Goal: Complete application form

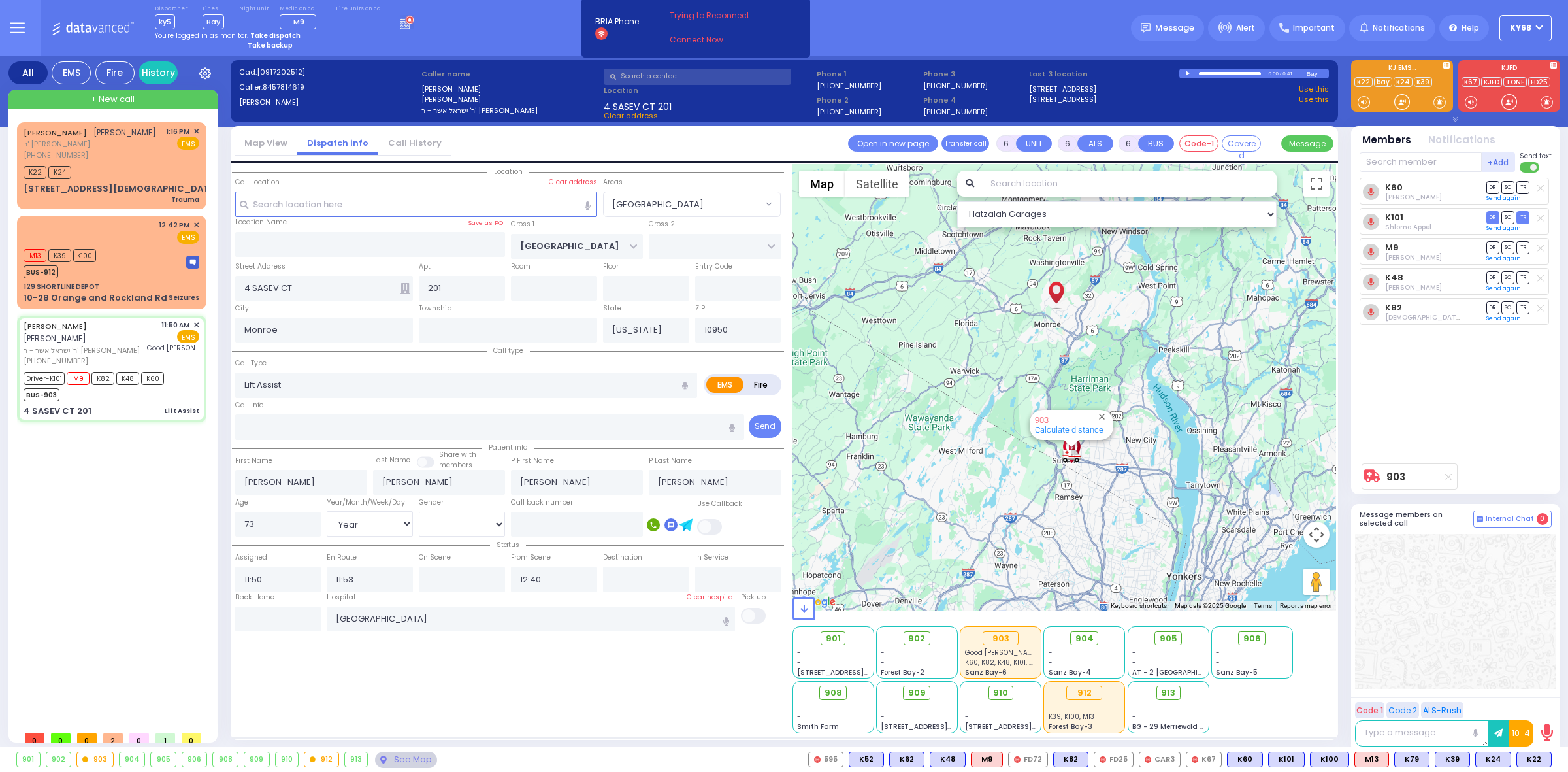
select select "[GEOGRAPHIC_DATA]"
select select "Year"
select select "[DEMOGRAPHIC_DATA]"
select select
radio input "true"
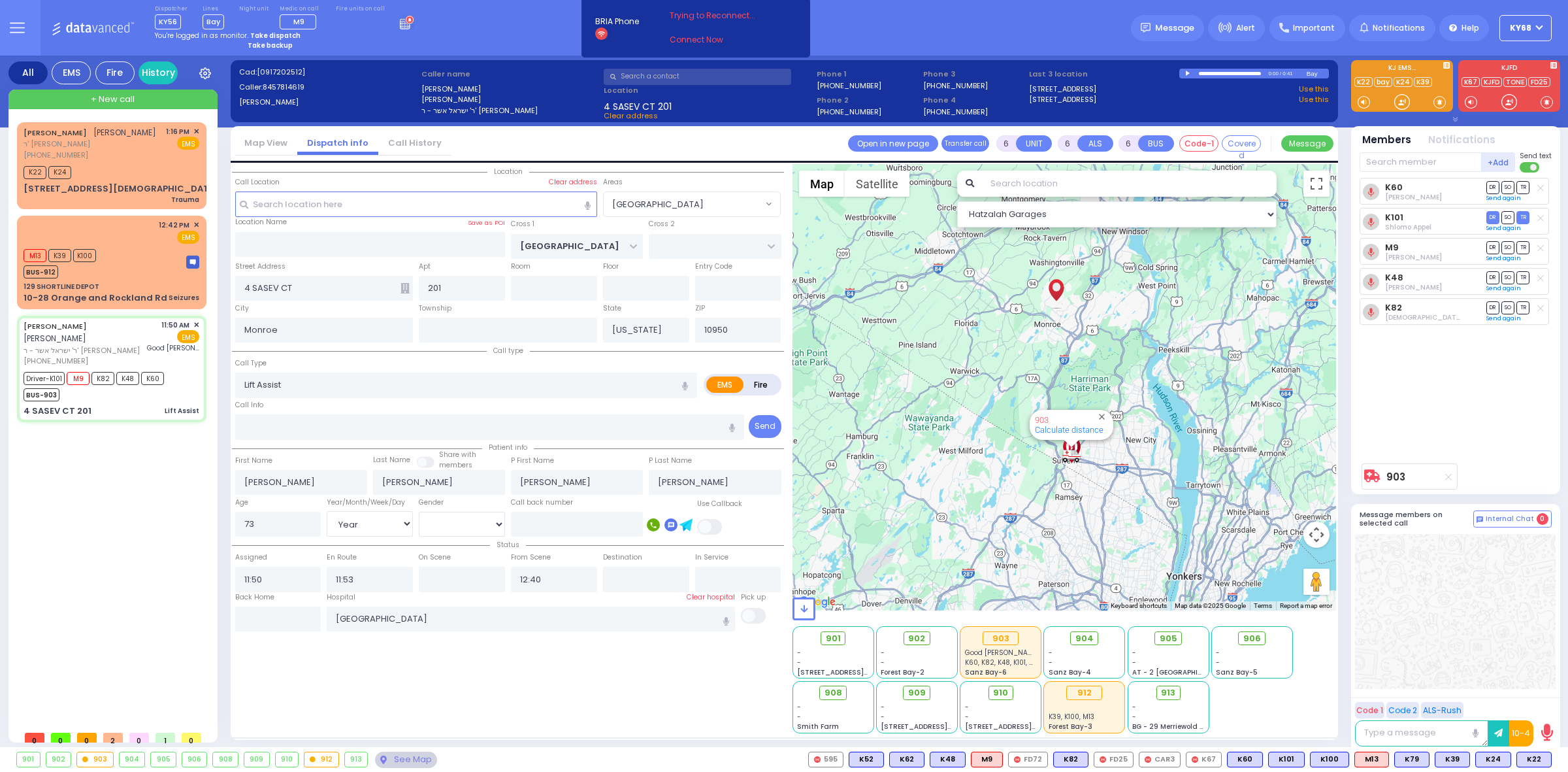
select select "Year"
select select "[DEMOGRAPHIC_DATA]"
select select "[GEOGRAPHIC_DATA]"
select select "Hatzalah Garages"
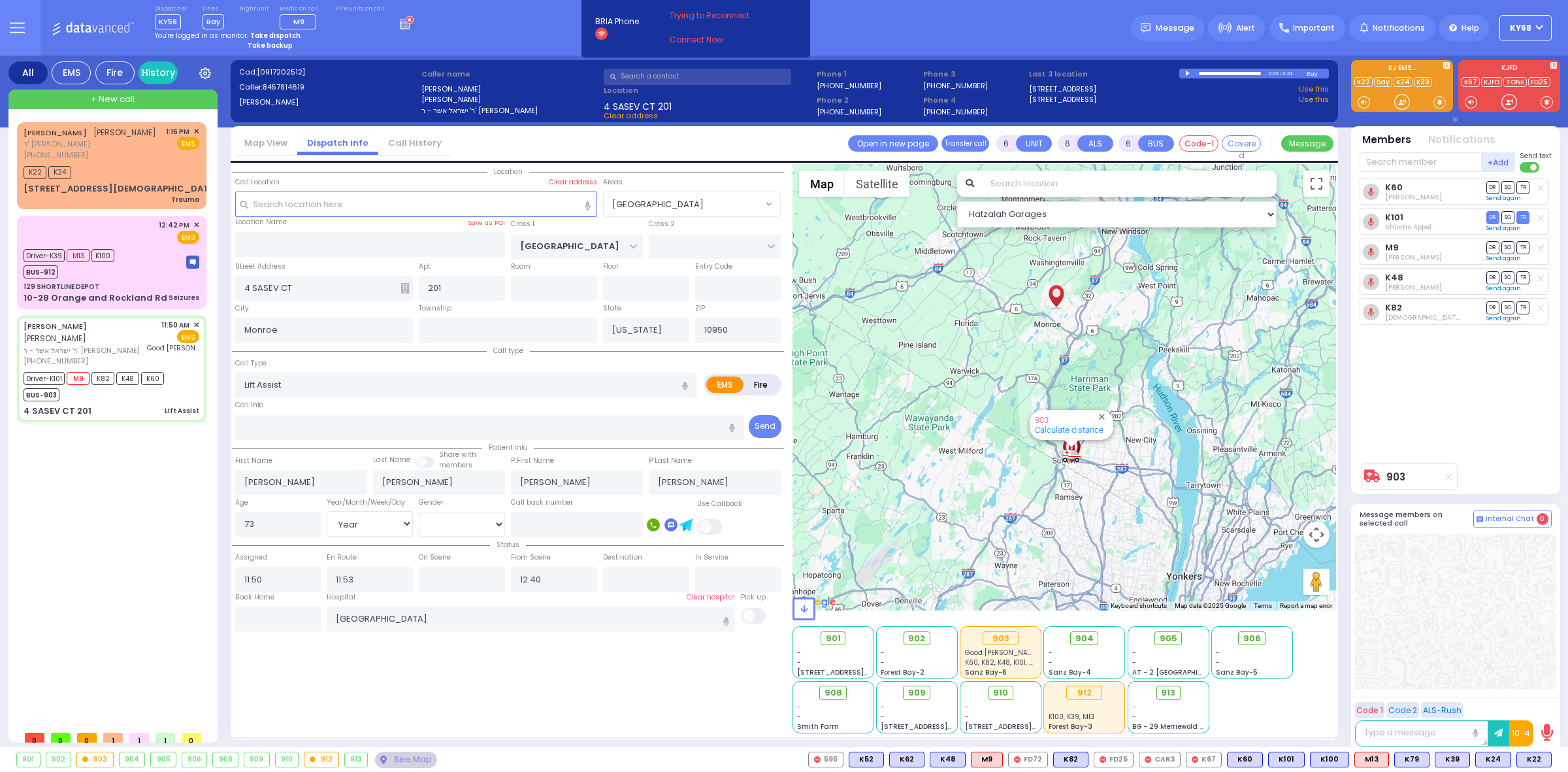
select select
radio input "true"
select select "Year"
select select "[DEMOGRAPHIC_DATA]"
select select "Hatzalah Garages"
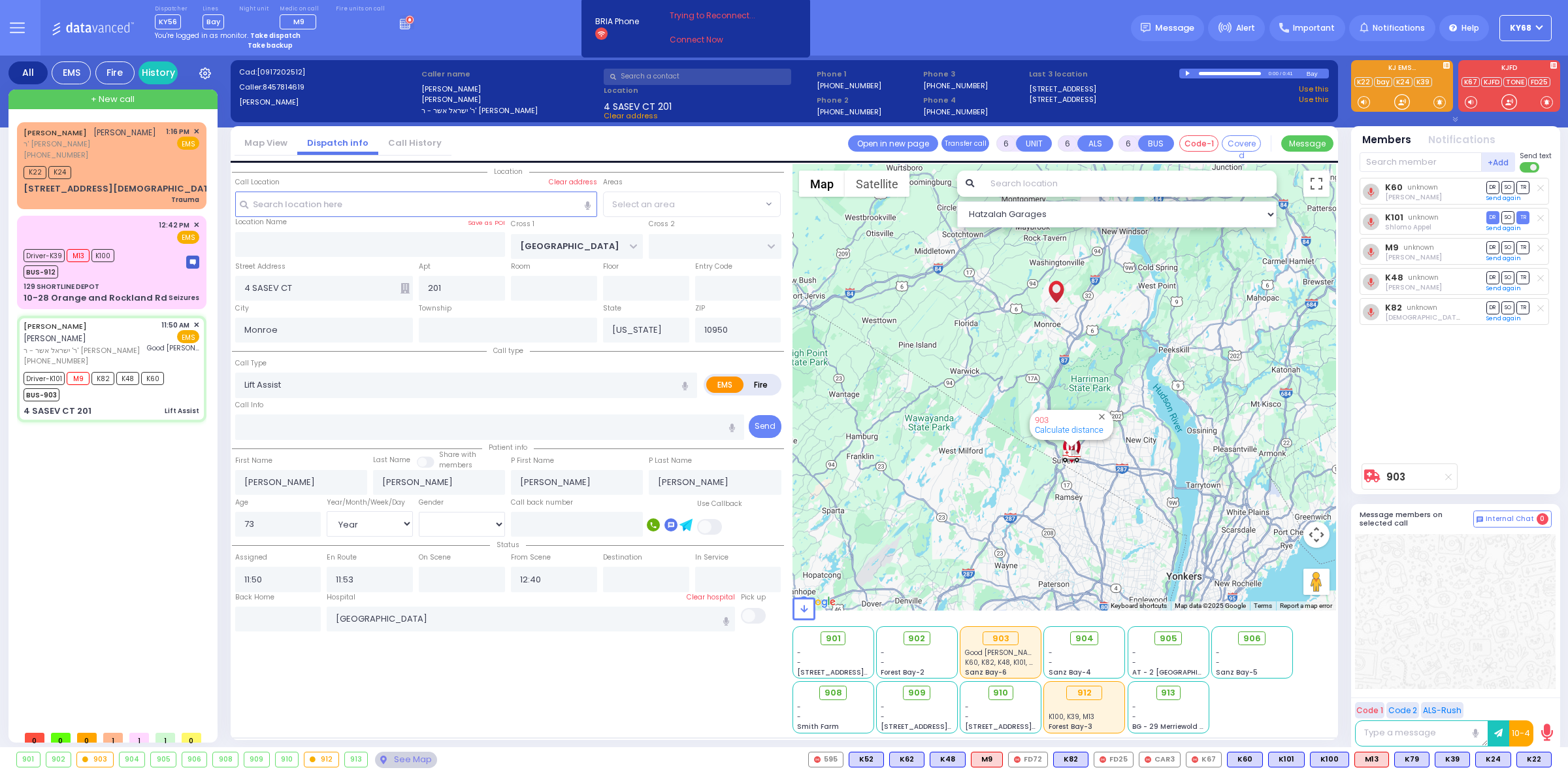
select select "[GEOGRAPHIC_DATA]"
click at [969, 56] on div "Cad: [0917202512] Caller: 8457814619 [PERSON_NAME] Caller name [PERSON_NAME] ר'…" at bounding box center [784, 403] width 1108 height 696
select select
radio input "true"
select select "Year"
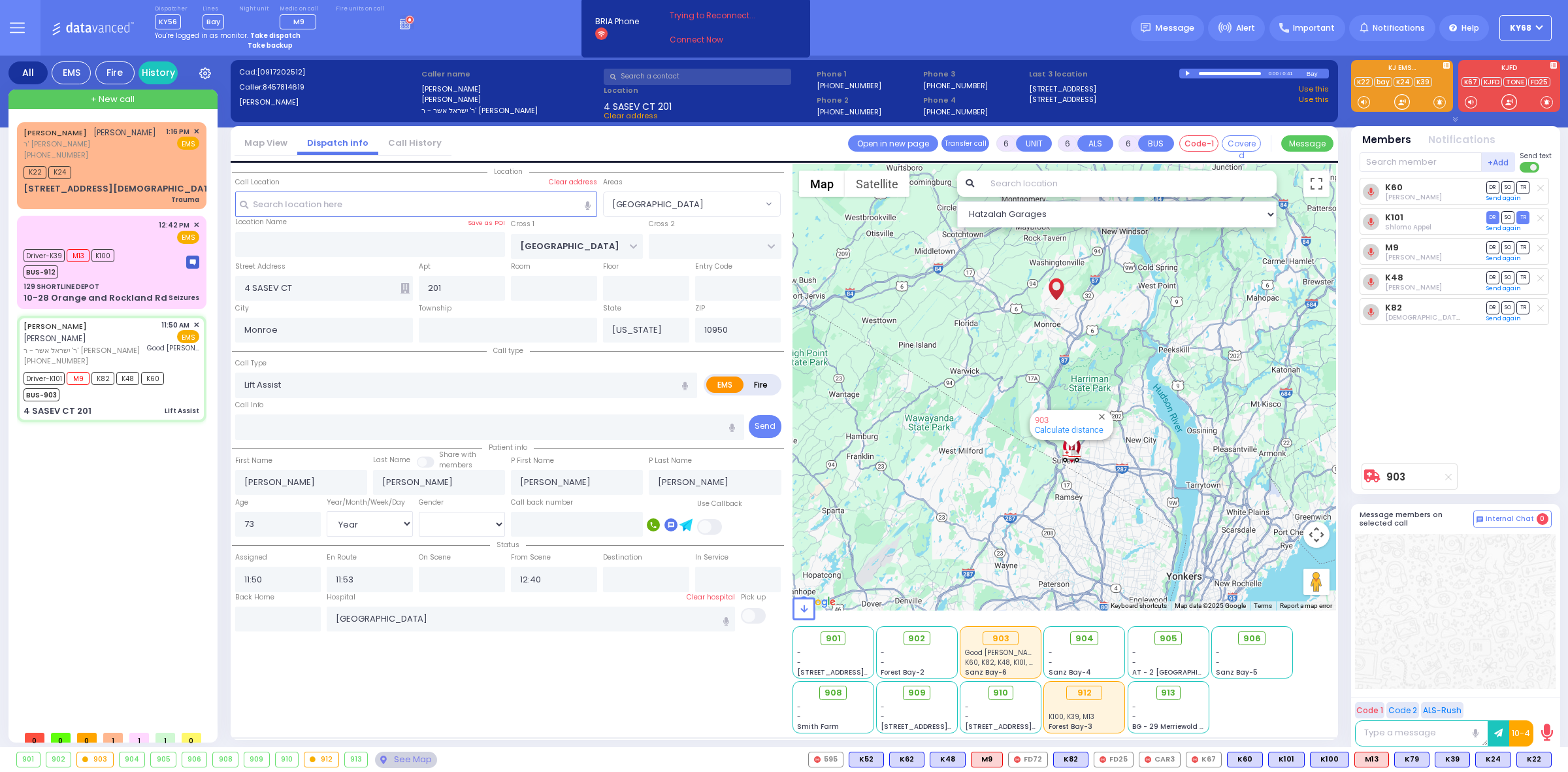
select select "[DEMOGRAPHIC_DATA]"
select select "[GEOGRAPHIC_DATA]"
select select "Hatzalah Garages"
select select
radio input "true"
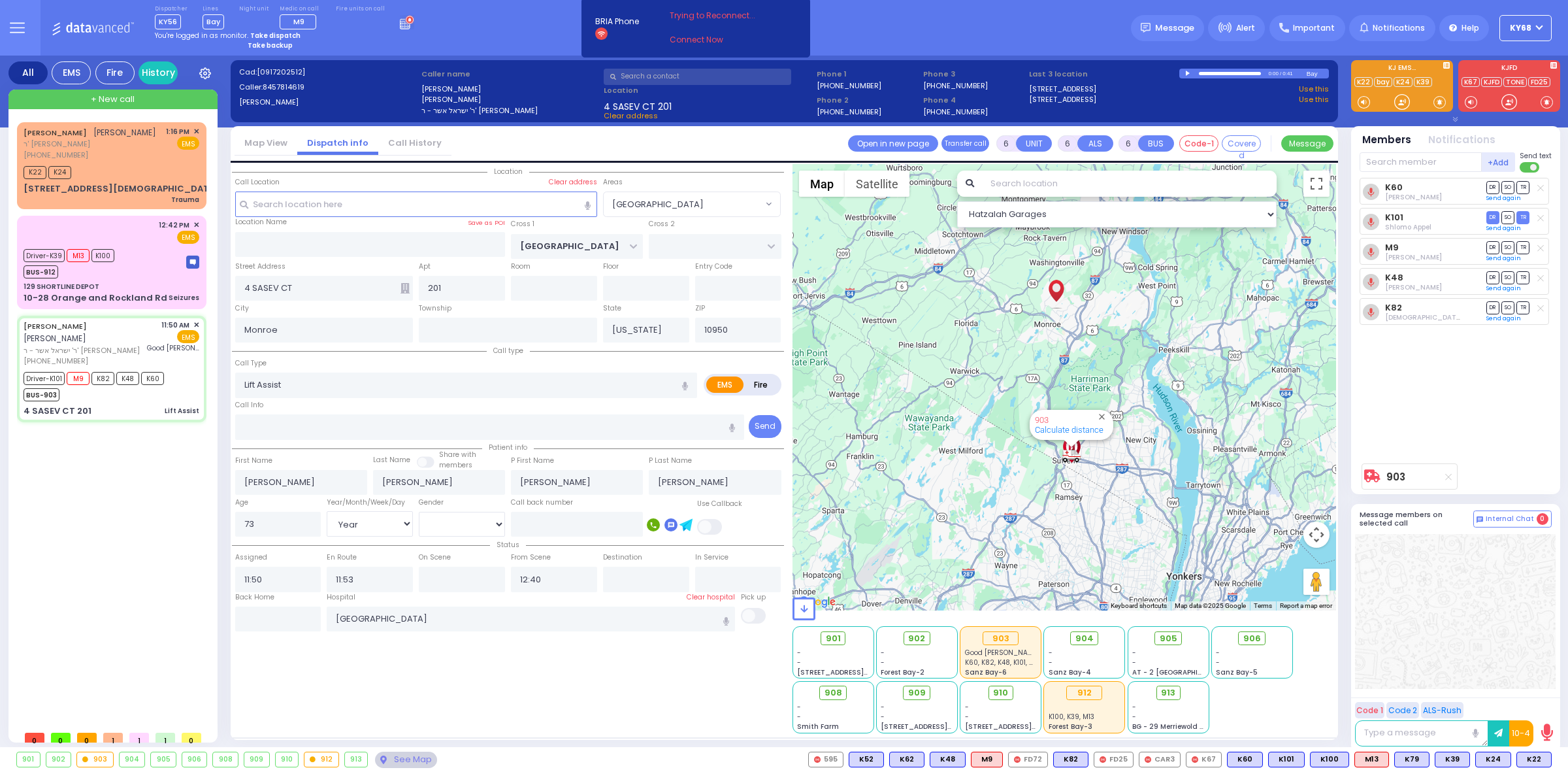
select select "Year"
select select "[DEMOGRAPHIC_DATA]"
select select "Hatzalah Garages"
select select
radio input "true"
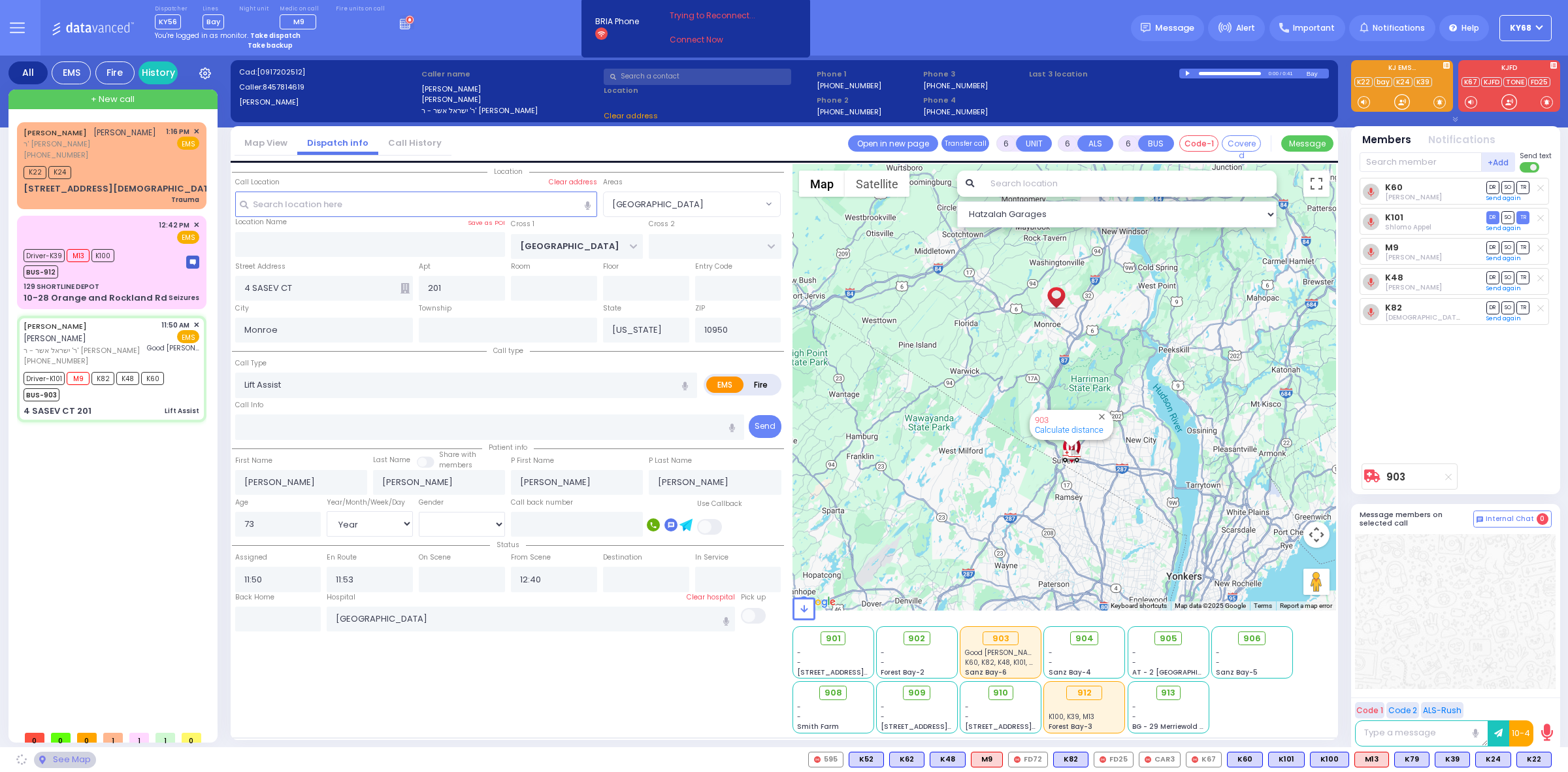
select select "Year"
select select "[DEMOGRAPHIC_DATA]"
select select "Hatzalah Garages"
select select "[GEOGRAPHIC_DATA]"
select select
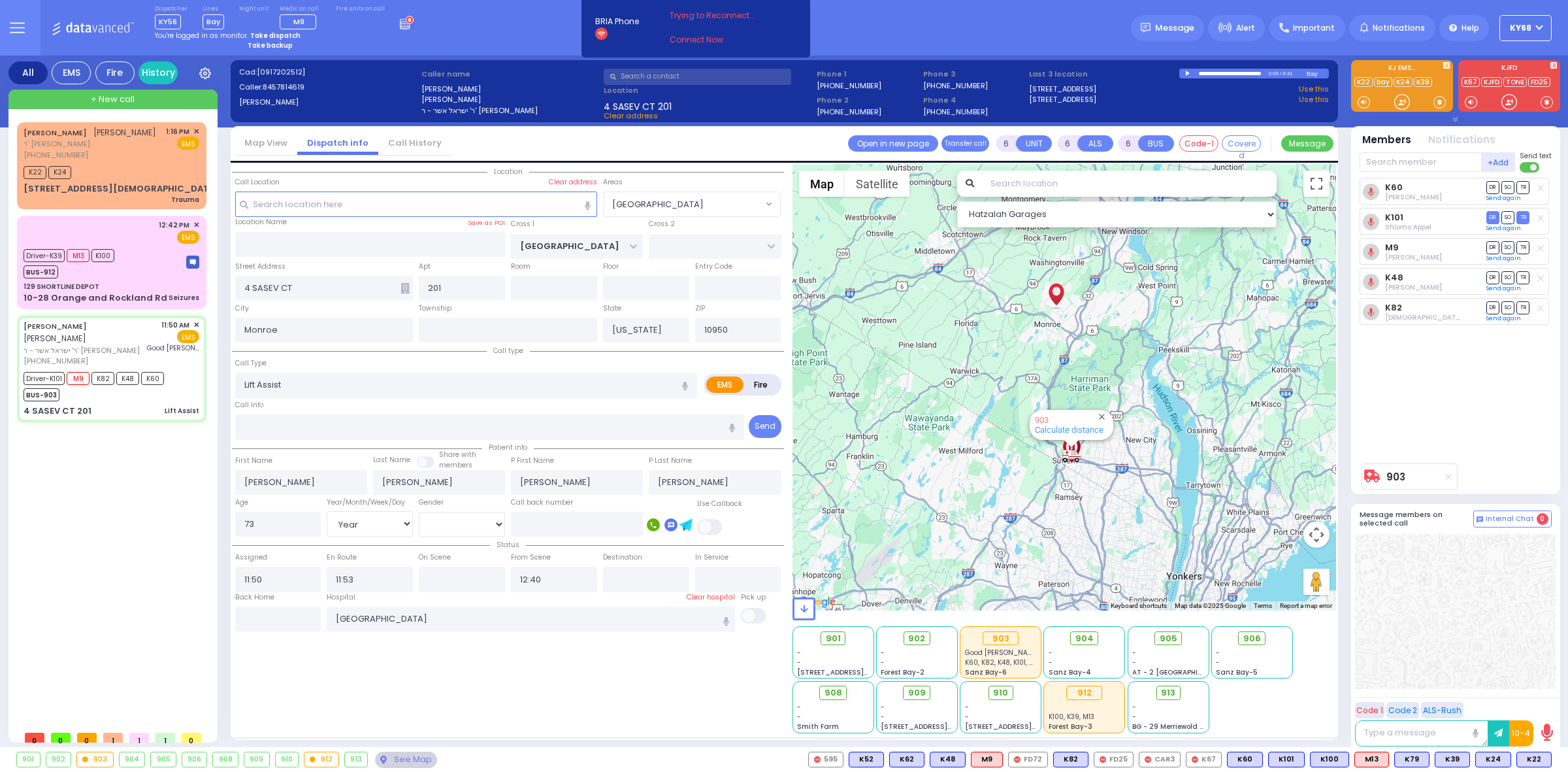
radio input "true"
select select "Year"
select select "[DEMOGRAPHIC_DATA]"
select select "[GEOGRAPHIC_DATA]"
select select "Hatzalah Garages"
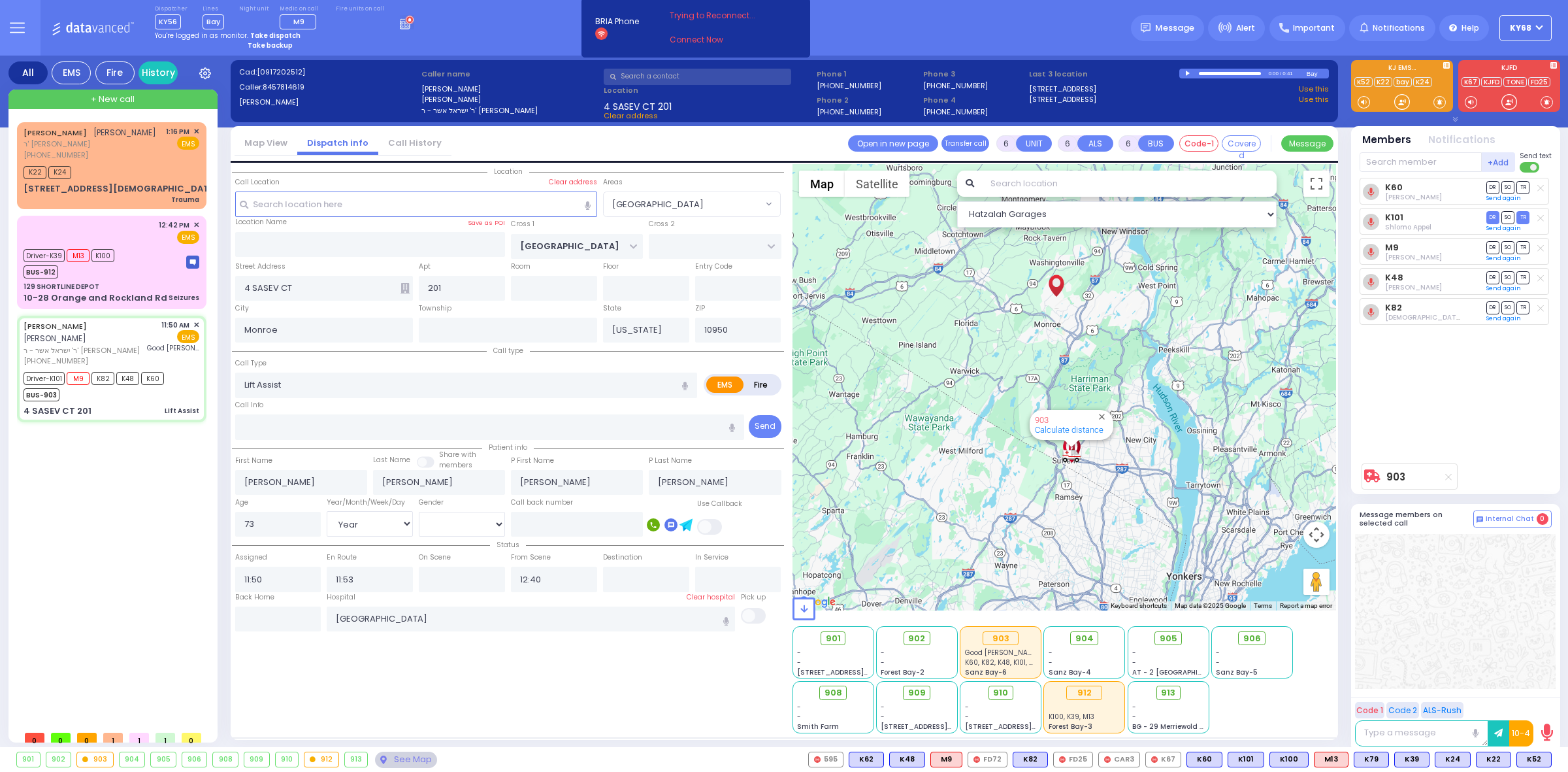
select select
radio input "true"
select select "Year"
select select "[DEMOGRAPHIC_DATA]"
radio input "true"
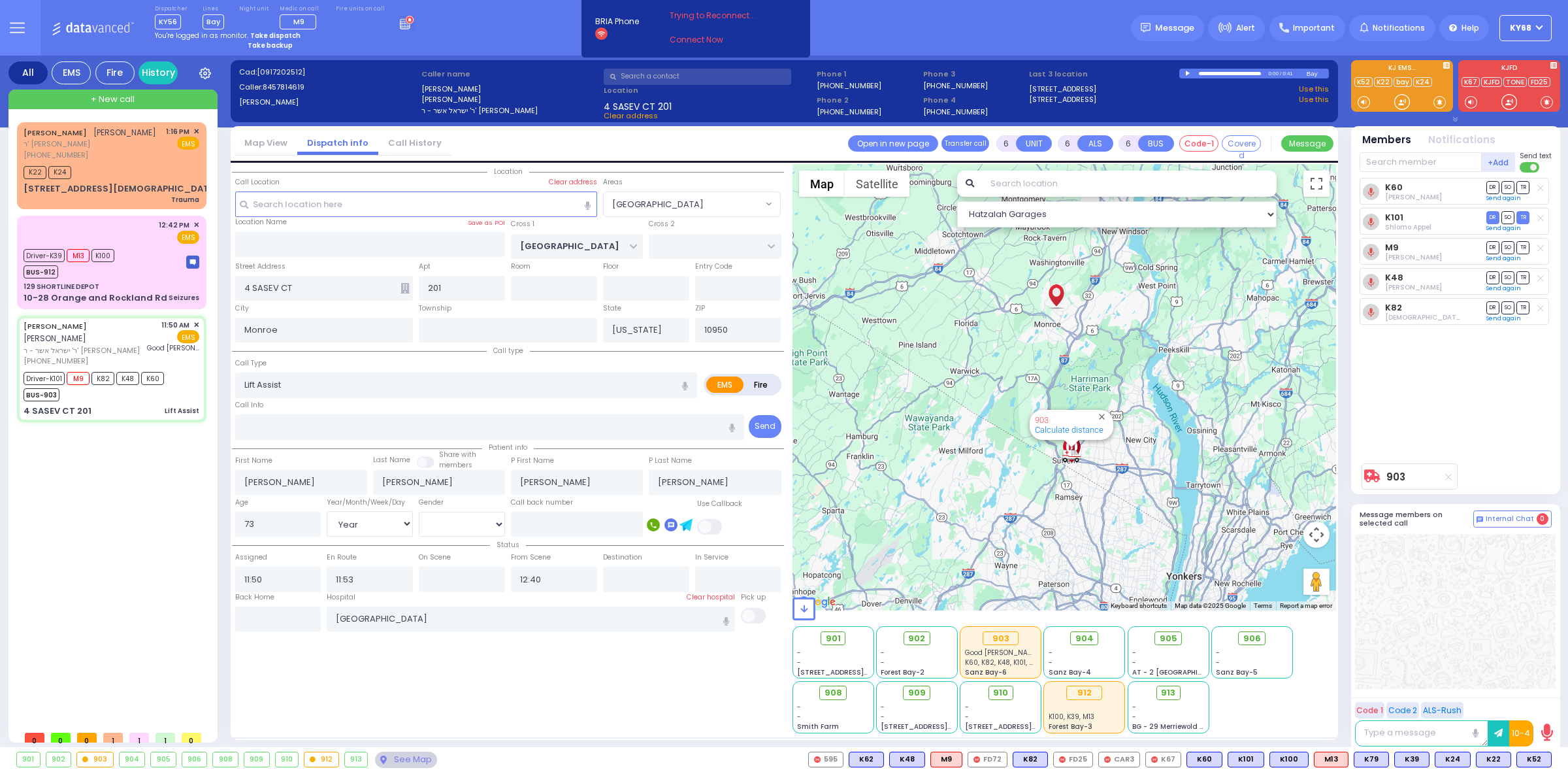
select select "Year"
select select "[DEMOGRAPHIC_DATA]"
select select "[GEOGRAPHIC_DATA]"
select select "Hatzalah Garages"
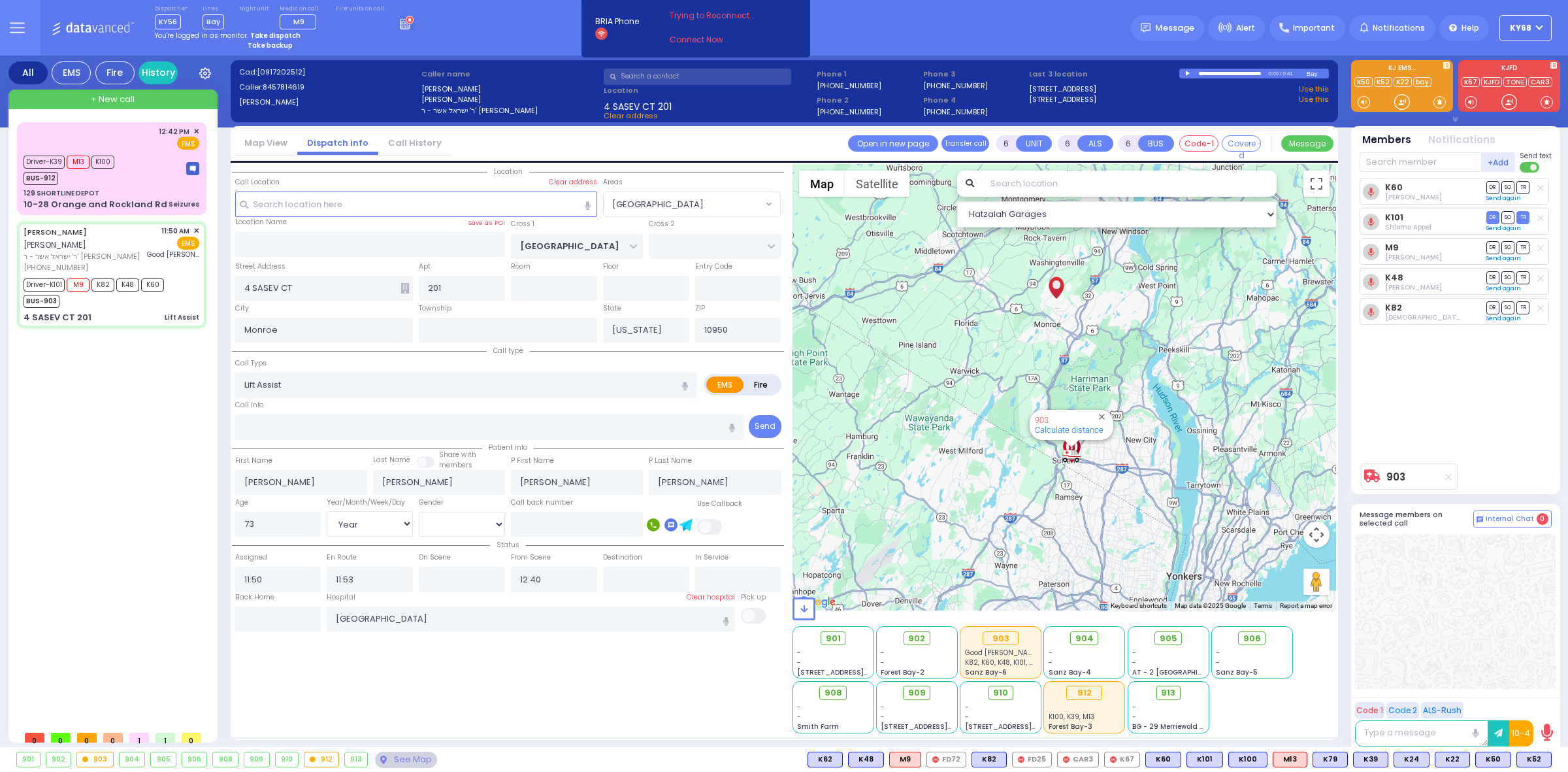
select select
radio input "true"
select select "Year"
select select "[DEMOGRAPHIC_DATA]"
select select "[GEOGRAPHIC_DATA]"
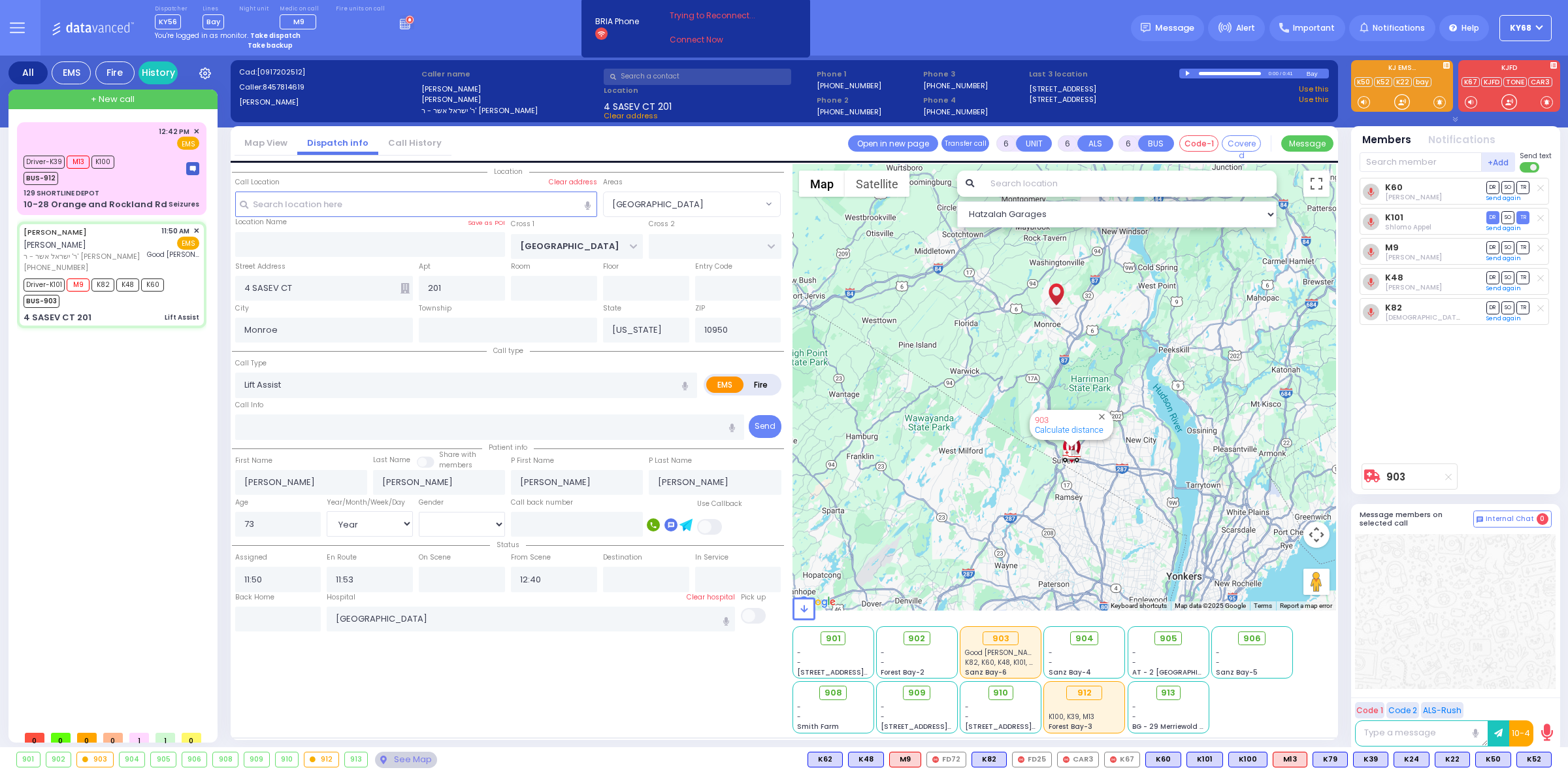
select select "Hatzalah Garages"
select select
radio input "true"
select select "Year"
select select "[DEMOGRAPHIC_DATA]"
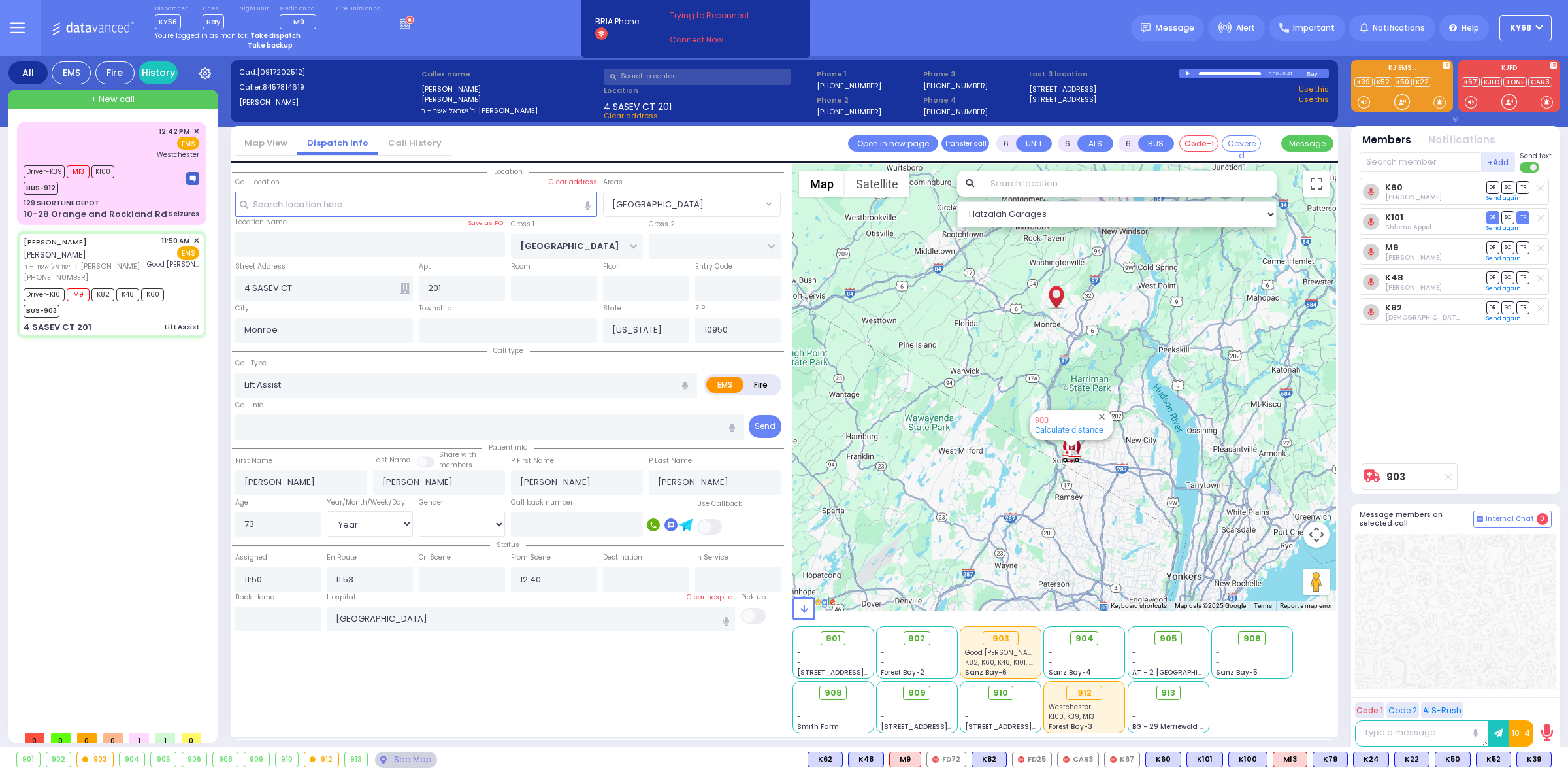
radio input "true"
select select "Year"
select select "[DEMOGRAPHIC_DATA]"
radio input "true"
select select "Year"
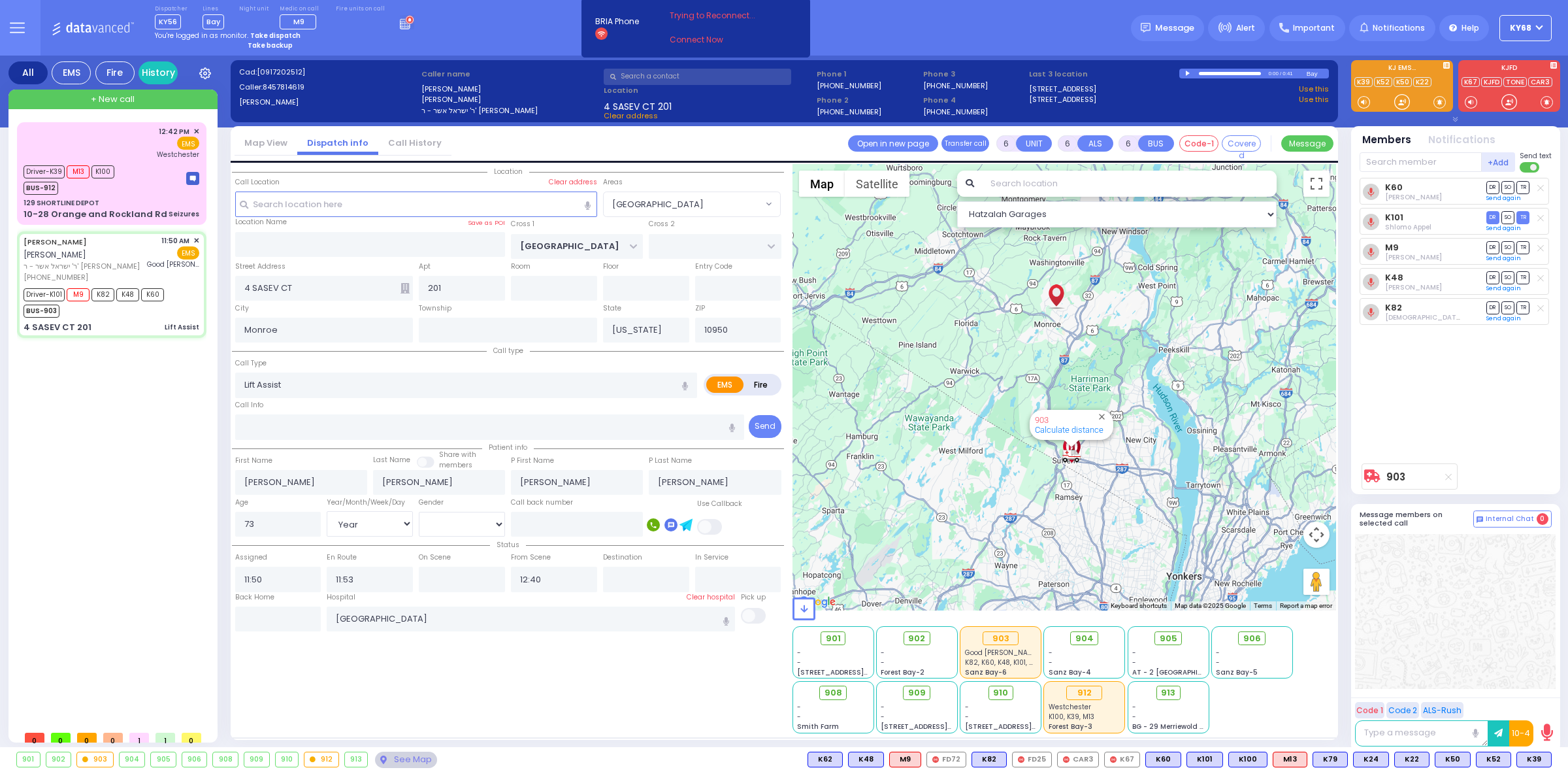
select select "[DEMOGRAPHIC_DATA]"
select select "[GEOGRAPHIC_DATA]"
select select "Hatzalah Garages"
select select
radio input "true"
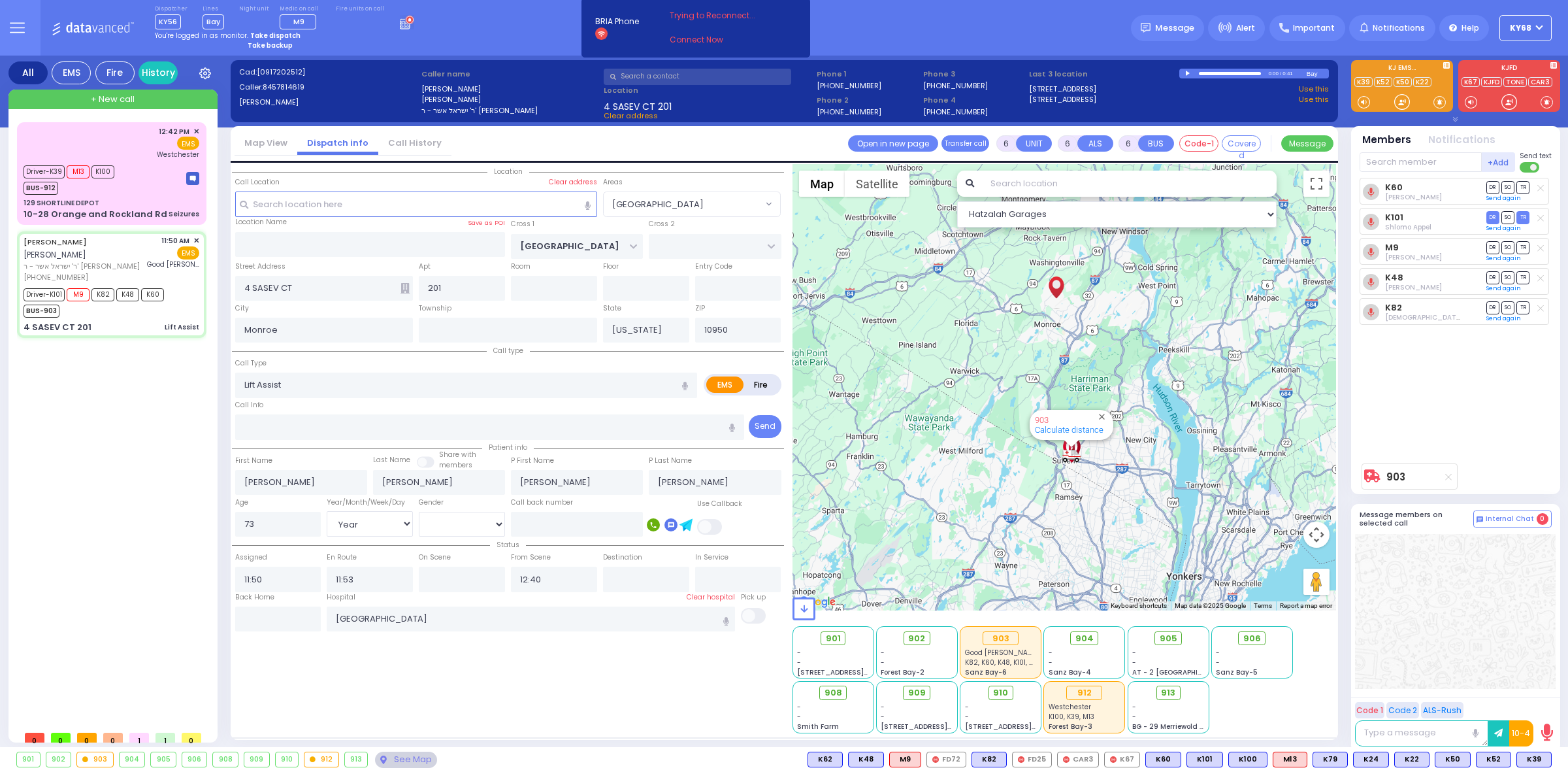
select select "Year"
select select "[DEMOGRAPHIC_DATA]"
select select "[GEOGRAPHIC_DATA]"
select select "Hatzalah Garages"
